Goal: Information Seeking & Learning: Learn about a topic

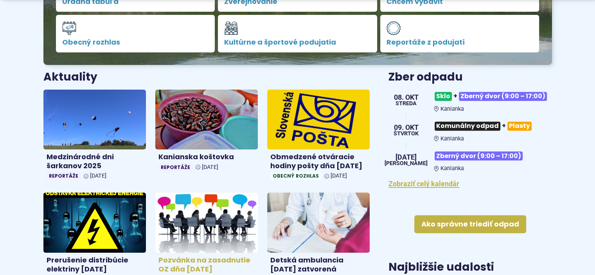
scroll to position [274, 0]
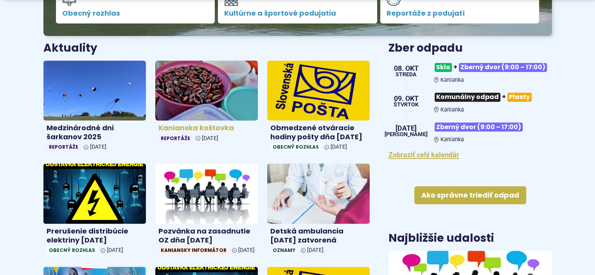
click at [194, 127] on h4 "Kanianska koštovka" at bounding box center [207, 128] width 96 height 9
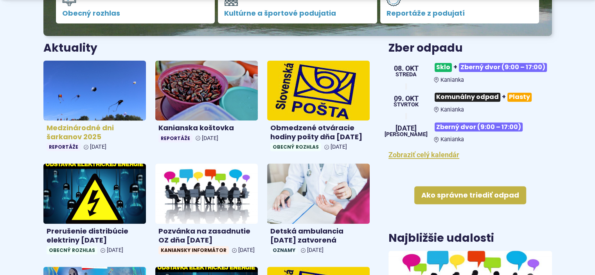
click at [75, 129] on h4 "Medzinárodné dni šarkanov 2025" at bounding box center [95, 133] width 96 height 18
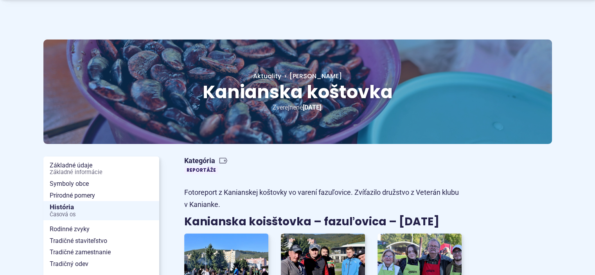
scroll to position [117, 0]
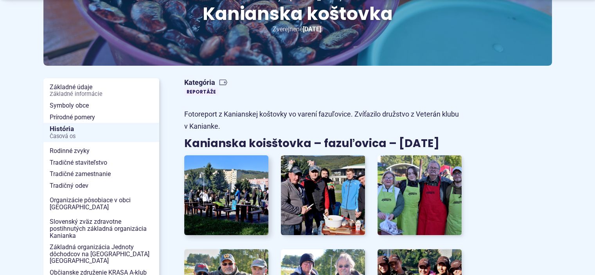
click at [231, 201] on img at bounding box center [226, 195] width 93 height 88
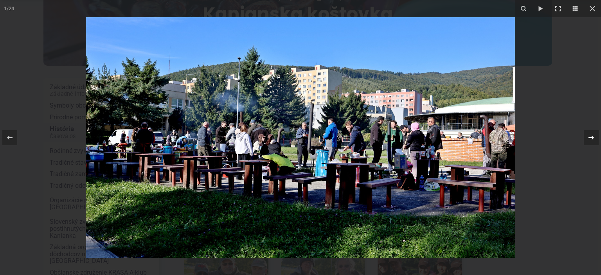
click at [591, 138] on icon at bounding box center [591, 137] width 9 height 9
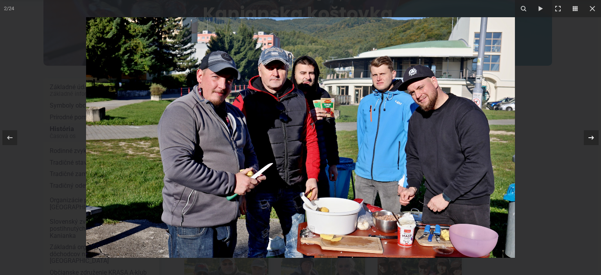
click at [592, 138] on icon at bounding box center [591, 137] width 9 height 9
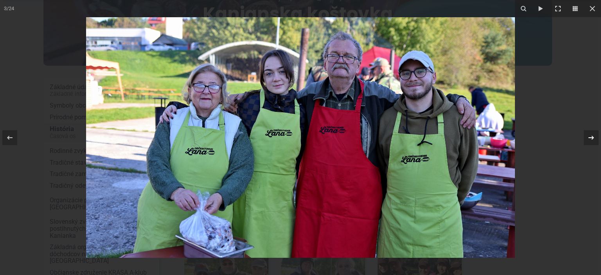
click at [591, 138] on icon at bounding box center [591, 137] width 9 height 9
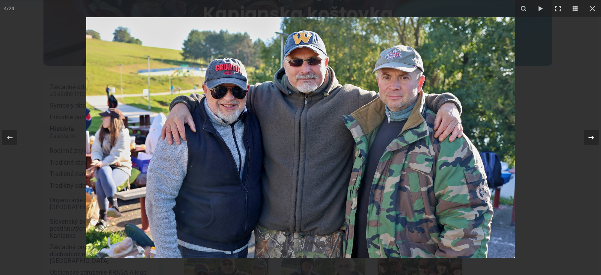
click at [591, 139] on div "4 / 24" at bounding box center [300, 137] width 601 height 275
click at [592, 137] on icon at bounding box center [591, 137] width 5 height 4
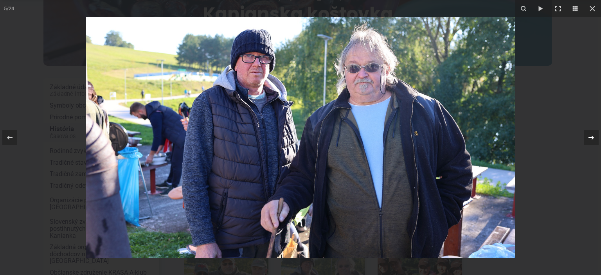
click at [592, 138] on icon at bounding box center [591, 137] width 9 height 9
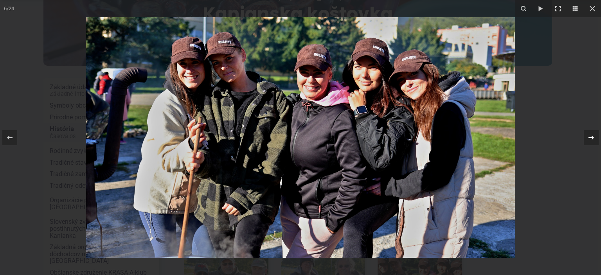
click at [595, 138] on icon at bounding box center [591, 137] width 9 height 9
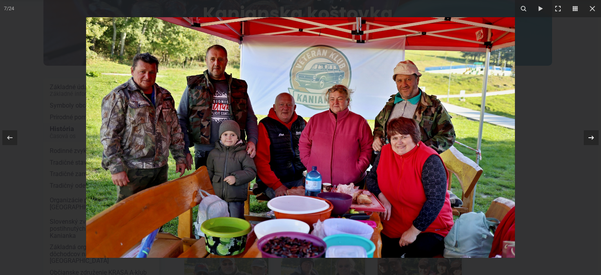
click at [591, 137] on icon at bounding box center [591, 137] width 9 height 9
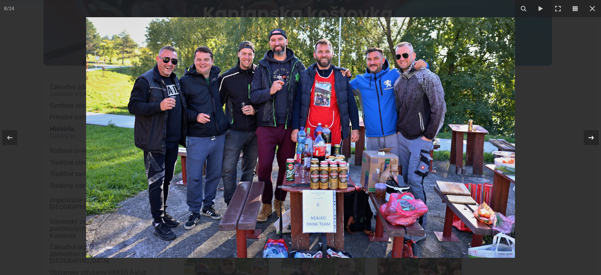
click at [592, 137] on div "8 / 24" at bounding box center [300, 137] width 601 height 275
click at [589, 137] on icon at bounding box center [591, 137] width 9 height 9
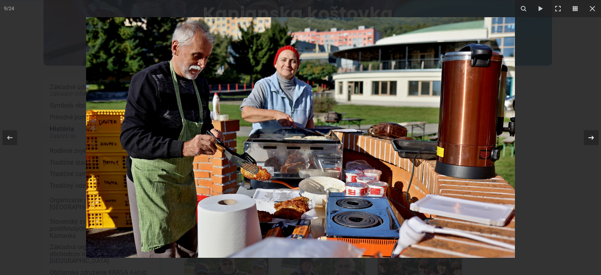
click at [592, 137] on icon at bounding box center [591, 137] width 9 height 9
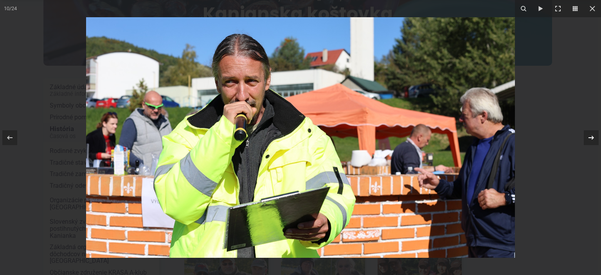
click at [592, 137] on icon at bounding box center [591, 137] width 9 height 9
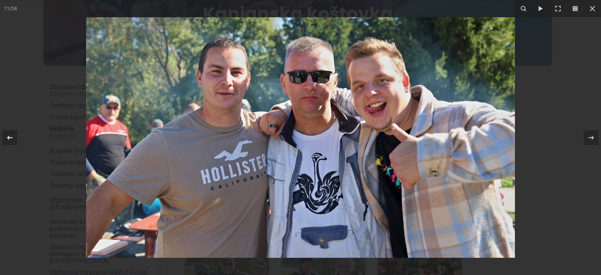
click at [9, 138] on icon at bounding box center [9, 137] width 9 height 9
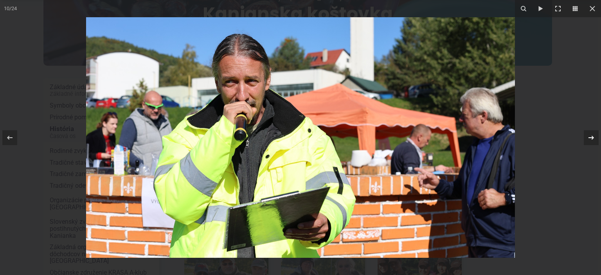
click at [591, 138] on icon at bounding box center [591, 137] width 9 height 9
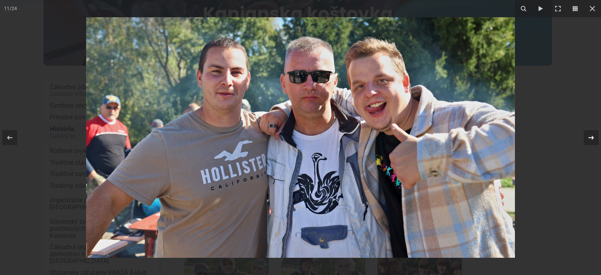
click at [592, 137] on icon at bounding box center [591, 137] width 5 height 4
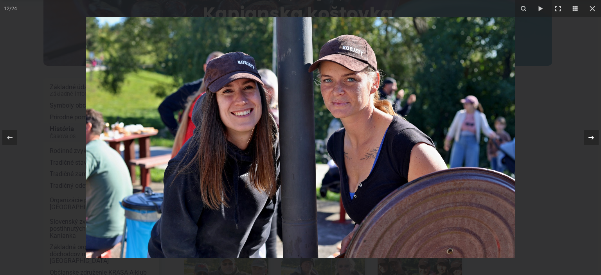
click at [591, 137] on icon at bounding box center [591, 137] width 5 height 4
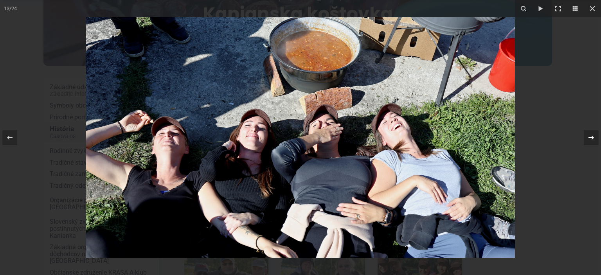
click at [590, 137] on icon at bounding box center [591, 137] width 5 height 4
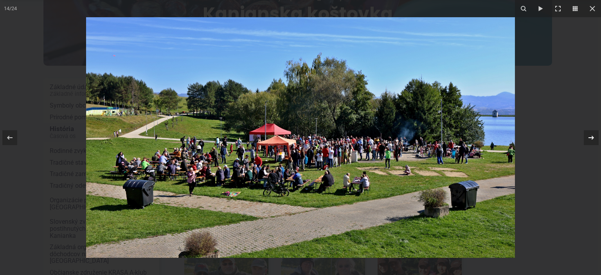
click at [592, 137] on div "14 / 24" at bounding box center [300, 137] width 601 height 275
click at [590, 138] on icon at bounding box center [591, 137] width 9 height 9
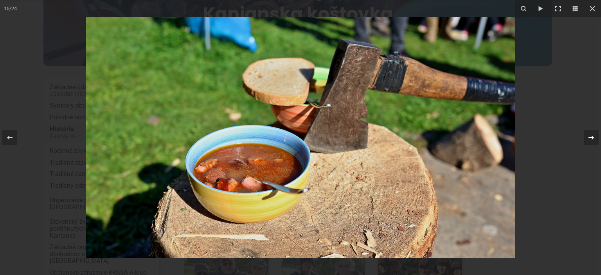
click at [592, 137] on icon at bounding box center [591, 137] width 5 height 4
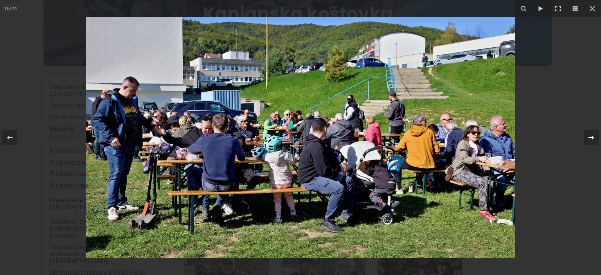
click at [592, 137] on icon at bounding box center [591, 137] width 5 height 4
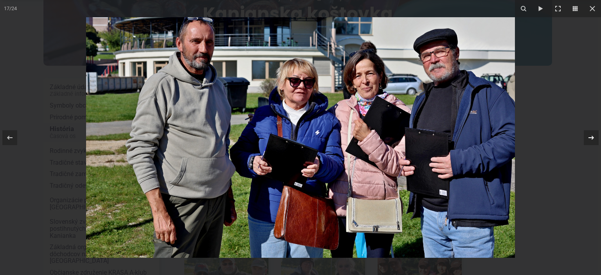
click at [590, 137] on icon at bounding box center [591, 137] width 5 height 4
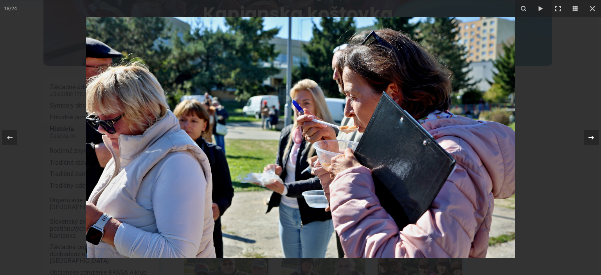
click at [591, 137] on icon at bounding box center [591, 137] width 9 height 9
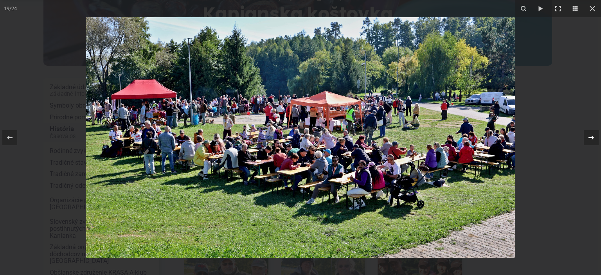
click at [590, 137] on icon at bounding box center [591, 137] width 9 height 9
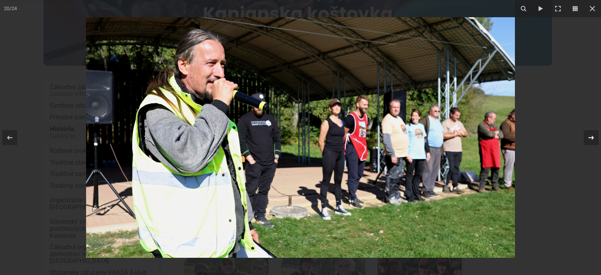
click at [591, 137] on icon at bounding box center [591, 137] width 9 height 9
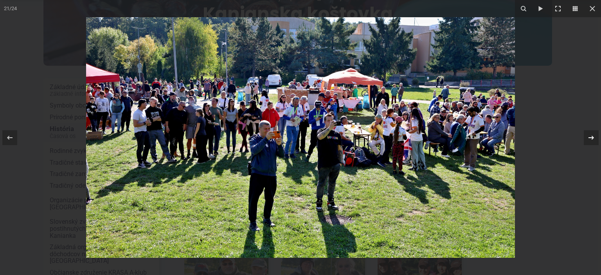
click at [591, 137] on icon at bounding box center [591, 137] width 5 height 4
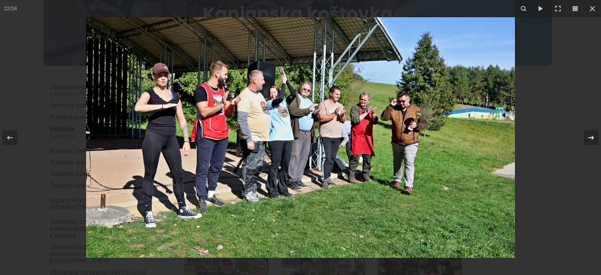
click at [590, 137] on icon at bounding box center [591, 137] width 5 height 4
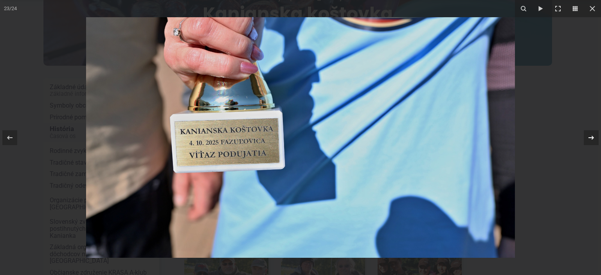
click at [590, 137] on icon at bounding box center [591, 137] width 5 height 4
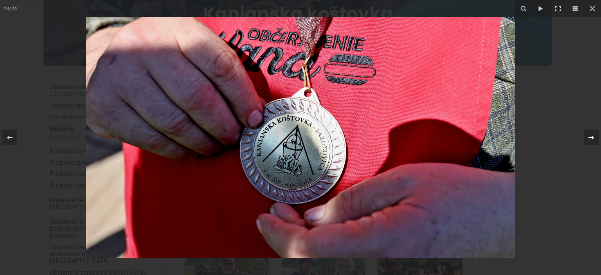
click at [590, 137] on icon at bounding box center [591, 137] width 5 height 4
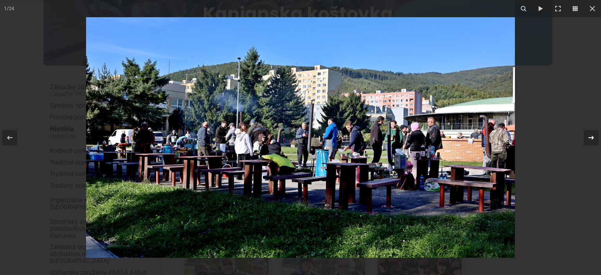
click at [591, 137] on icon at bounding box center [591, 137] width 9 height 9
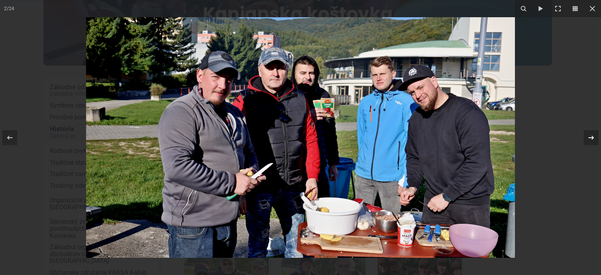
click at [591, 137] on icon at bounding box center [591, 137] width 5 height 4
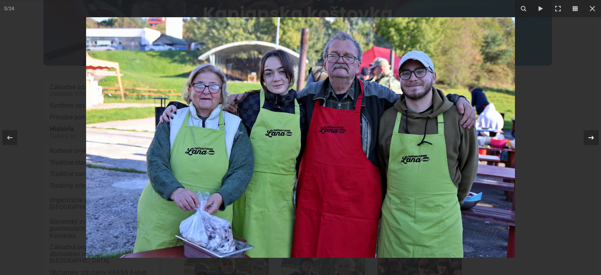
click at [591, 138] on icon at bounding box center [591, 137] width 9 height 9
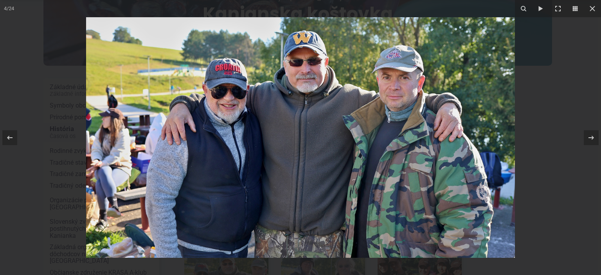
click at [591, 138] on icon at bounding box center [591, 137] width 9 height 9
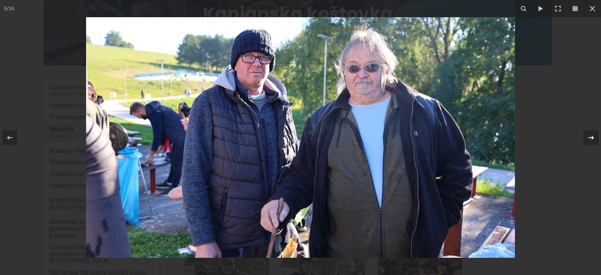
click at [591, 139] on icon at bounding box center [591, 137] width 9 height 9
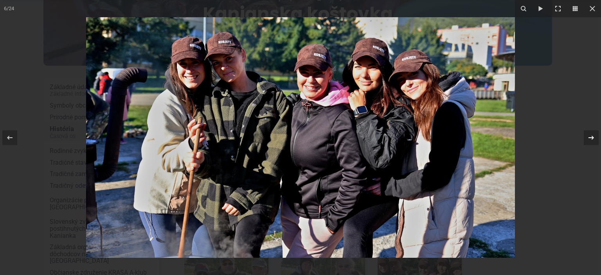
click at [591, 139] on icon at bounding box center [591, 137] width 9 height 9
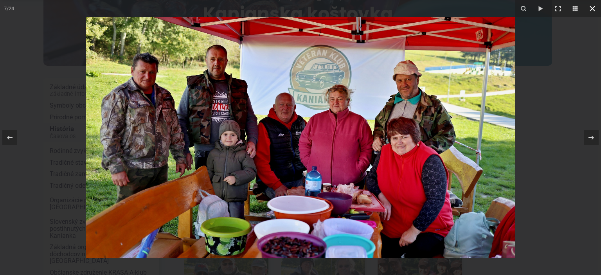
click at [593, 9] on icon at bounding box center [592, 8] width 5 height 5
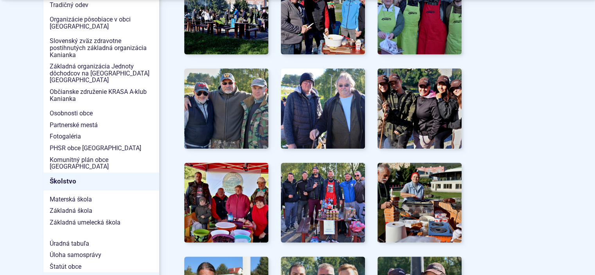
scroll to position [313, 0]
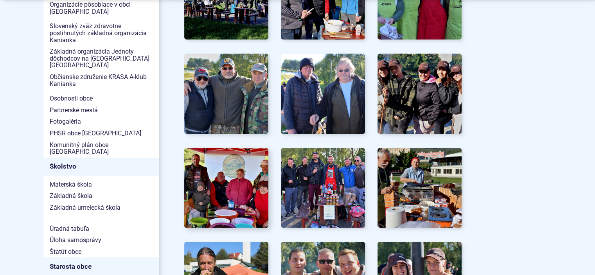
click at [222, 182] on img at bounding box center [226, 188] width 93 height 88
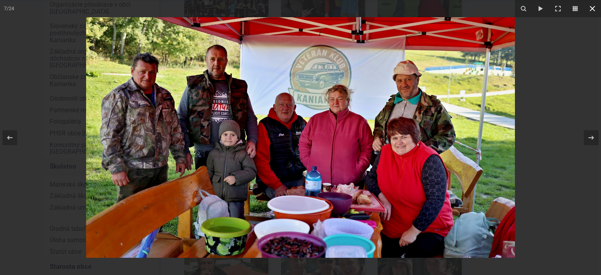
click at [593, 8] on div "7 / 24" at bounding box center [300, 137] width 601 height 275
click at [590, 9] on icon at bounding box center [592, 8] width 9 height 9
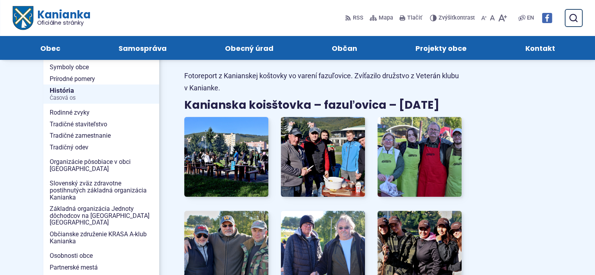
scroll to position [117, 0]
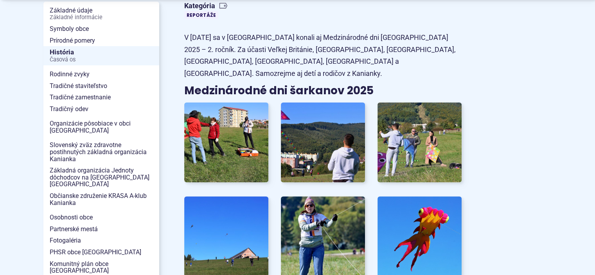
scroll to position [196, 0]
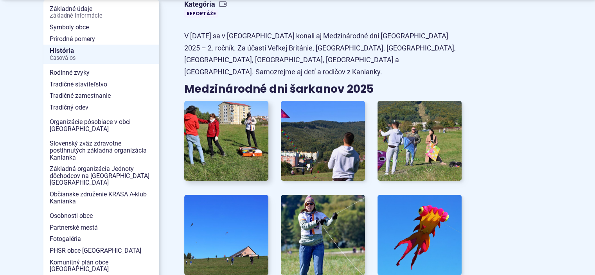
click at [221, 117] on img at bounding box center [226, 141] width 93 height 88
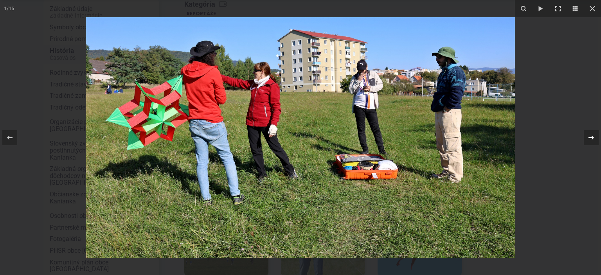
click at [592, 138] on icon at bounding box center [591, 137] width 9 height 9
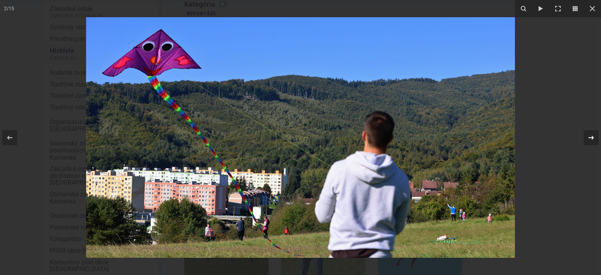
click at [591, 139] on icon at bounding box center [591, 137] width 9 height 9
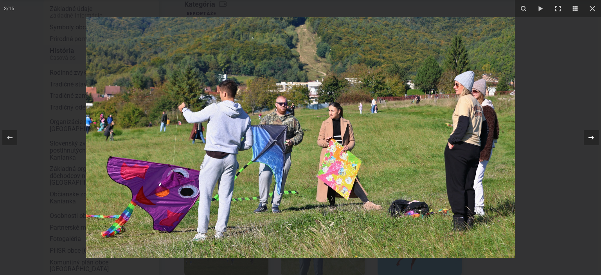
click at [591, 138] on icon at bounding box center [591, 137] width 9 height 9
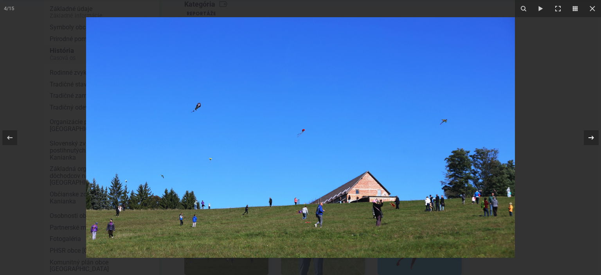
click at [591, 138] on icon at bounding box center [591, 137] width 9 height 9
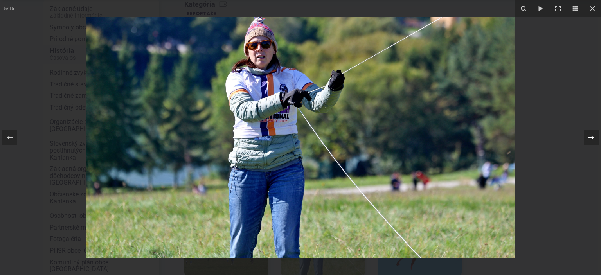
click at [592, 137] on icon at bounding box center [591, 137] width 5 height 4
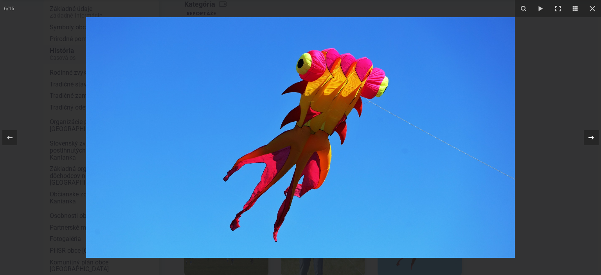
click at [592, 138] on icon at bounding box center [591, 137] width 9 height 9
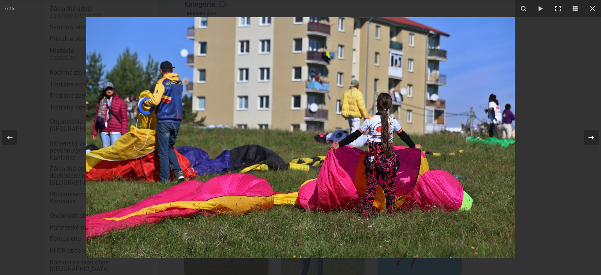
click at [590, 138] on icon at bounding box center [591, 137] width 9 height 9
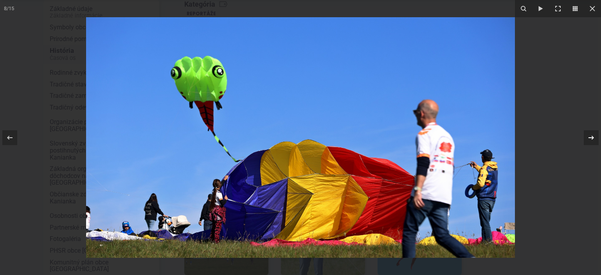
click at [591, 137] on icon at bounding box center [591, 137] width 5 height 4
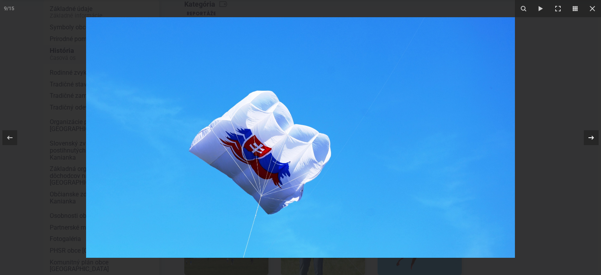
click at [591, 137] on icon at bounding box center [591, 137] width 5 height 4
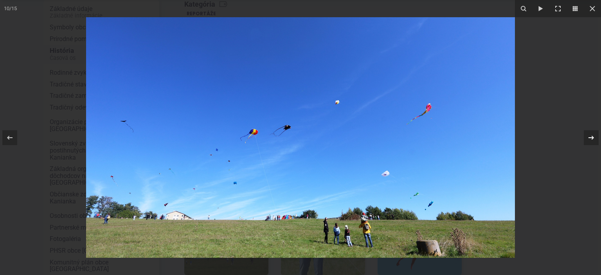
click at [593, 137] on icon at bounding box center [591, 137] width 5 height 4
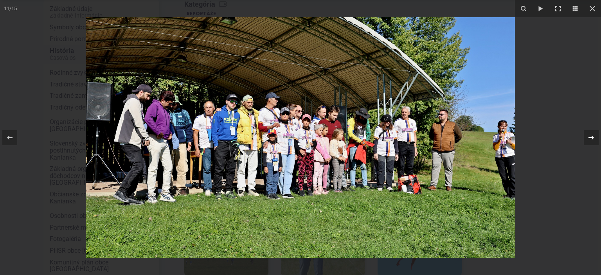
click at [592, 137] on icon at bounding box center [591, 137] width 5 height 4
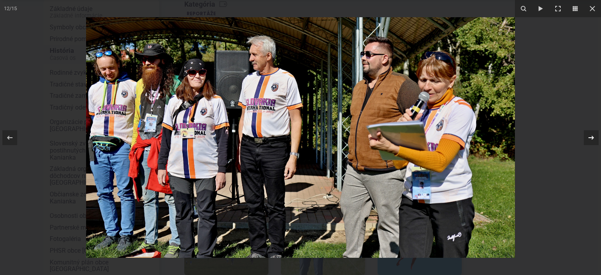
click at [591, 137] on div "12 / 15" at bounding box center [300, 137] width 601 height 275
click at [592, 139] on icon at bounding box center [591, 137] width 5 height 4
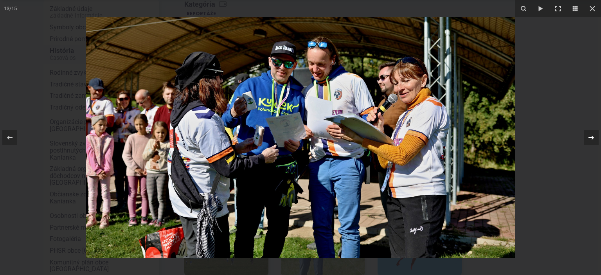
click at [592, 137] on icon at bounding box center [591, 137] width 9 height 9
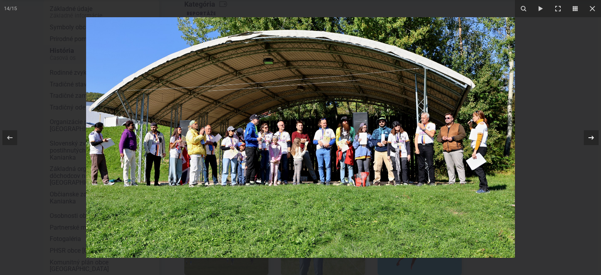
click at [592, 137] on icon at bounding box center [591, 137] width 9 height 9
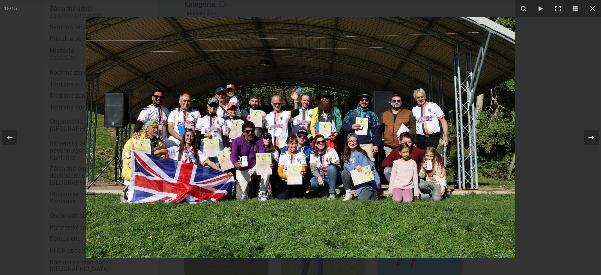
click at [592, 137] on icon at bounding box center [591, 137] width 5 height 4
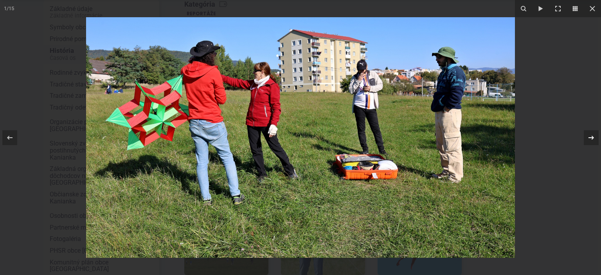
click at [591, 137] on icon at bounding box center [591, 137] width 5 height 4
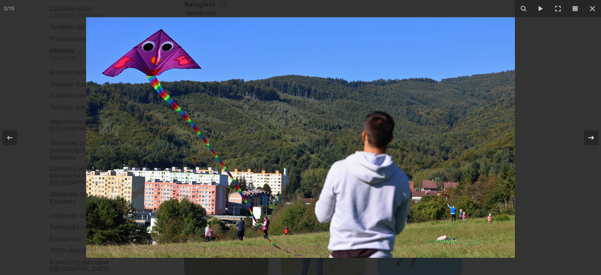
click at [590, 138] on icon at bounding box center [591, 137] width 9 height 9
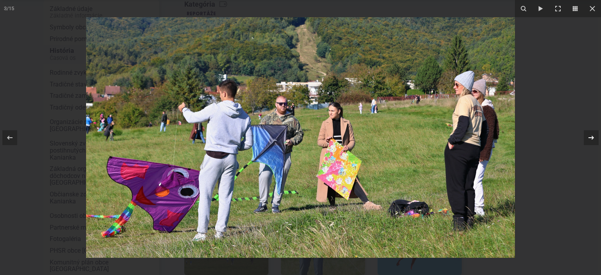
click at [591, 137] on icon at bounding box center [591, 137] width 9 height 9
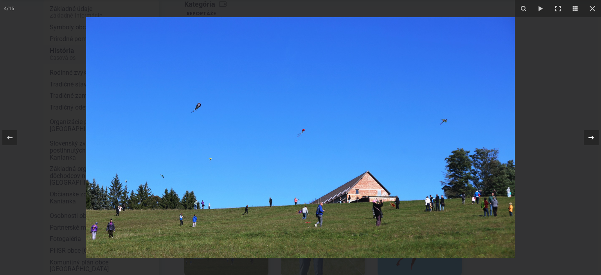
click at [592, 137] on icon at bounding box center [591, 137] width 5 height 4
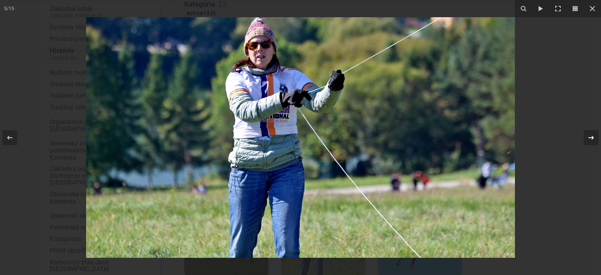
click at [592, 137] on icon at bounding box center [591, 137] width 5 height 4
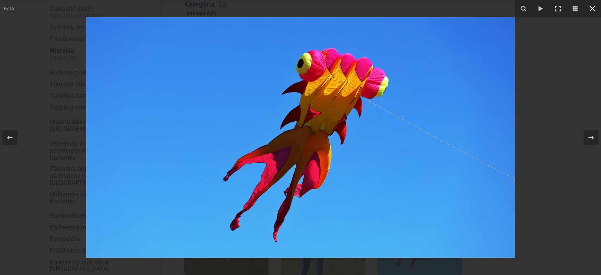
click at [593, 7] on icon at bounding box center [592, 8] width 9 height 9
